Goal: Go to known website: Access a specific website the user already knows

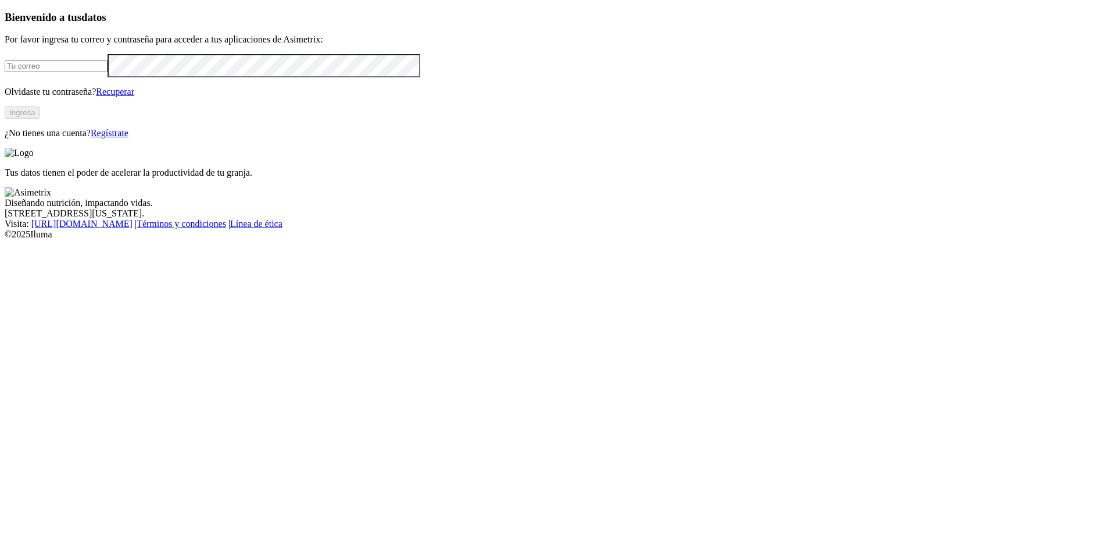
type input "[PERSON_NAME][EMAIL_ADDRESS][PERSON_NAME][DOMAIN_NAME]"
click at [40, 119] on button "Ingresa" at bounding box center [22, 112] width 35 height 12
